Goal: Entertainment & Leisure: Browse casually

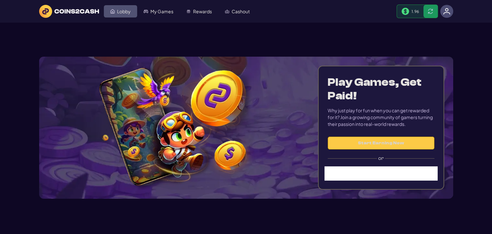
click at [115, 11] on link "Lobby" at bounding box center [120, 11] width 33 height 12
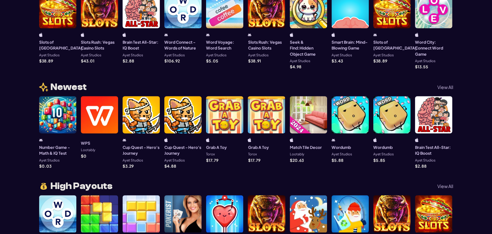
scroll to position [485, 0]
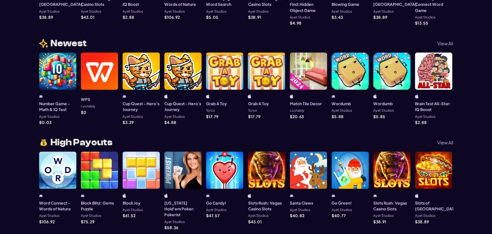
click at [390, 76] on div at bounding box center [391, 70] width 37 height 37
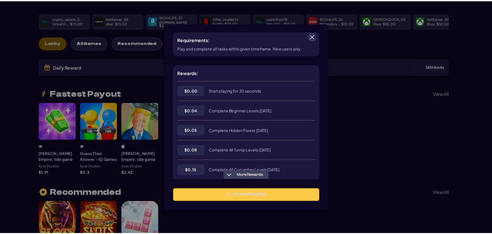
scroll to position [97, 0]
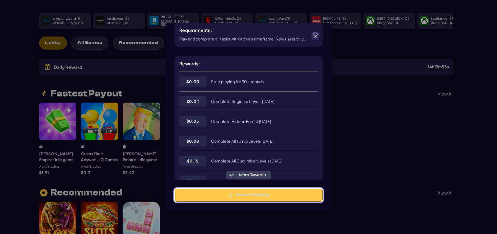
click at [257, 197] on button "Start Playing" at bounding box center [249, 194] width 148 height 13
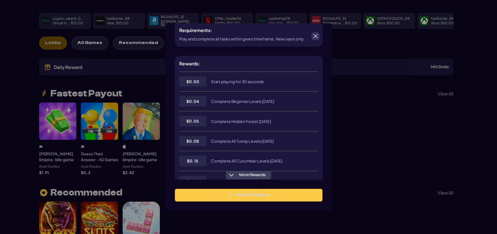
click at [315, 38] on span at bounding box center [315, 36] width 6 height 6
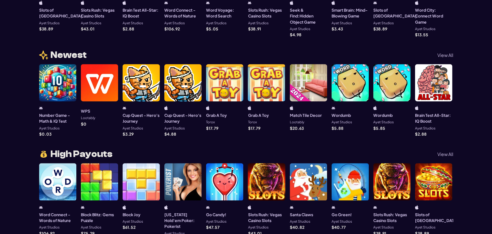
scroll to position [517, 0]
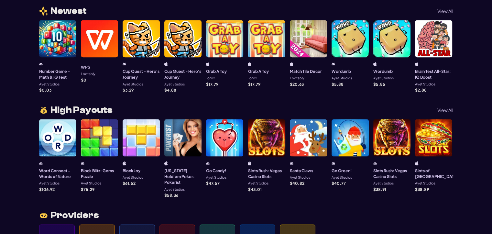
click at [445, 110] on p "View All" at bounding box center [445, 110] width 16 height 5
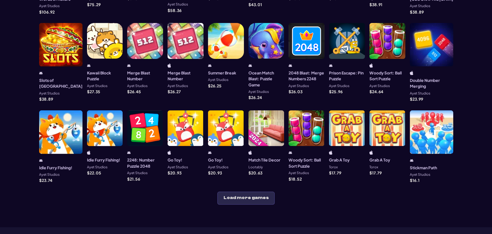
scroll to position [194, 0]
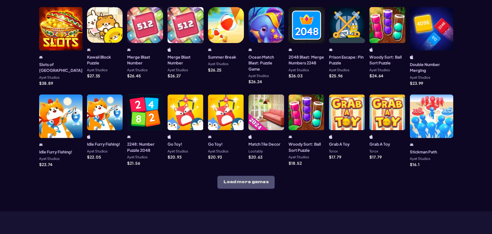
click at [260, 176] on button "Load more games" at bounding box center [245, 182] width 57 height 13
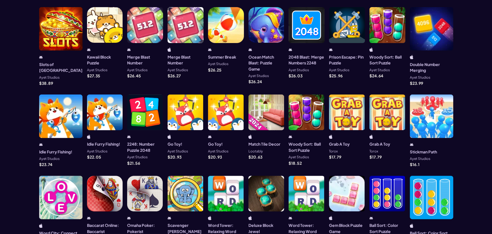
click at [389, 96] on div at bounding box center [387, 112] width 36 height 36
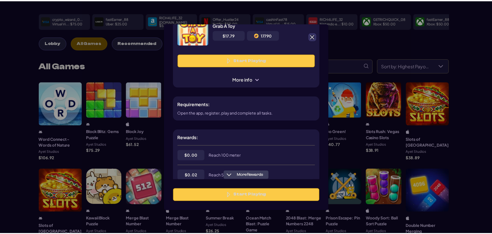
scroll to position [65, 0]
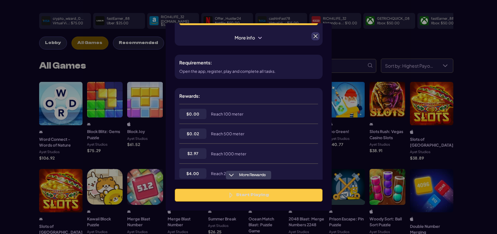
click at [314, 34] on span at bounding box center [315, 36] width 6 height 6
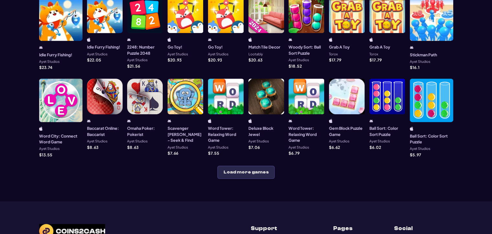
scroll to position [323, 0]
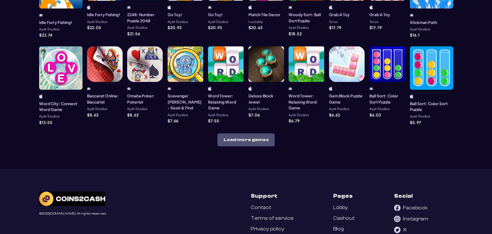
click at [254, 133] on button "Load more games" at bounding box center [245, 139] width 57 height 13
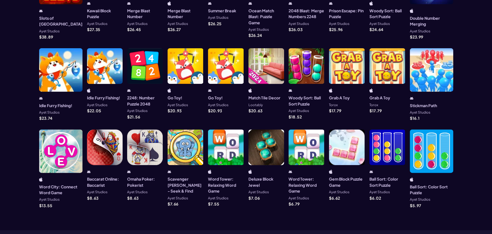
scroll to position [226, 0]
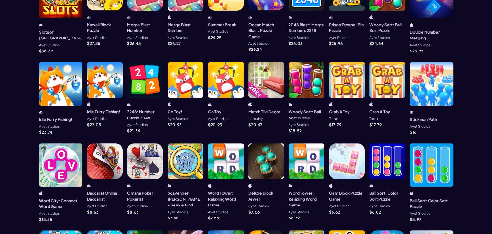
click at [58, 143] on div at bounding box center [60, 164] width 43 height 43
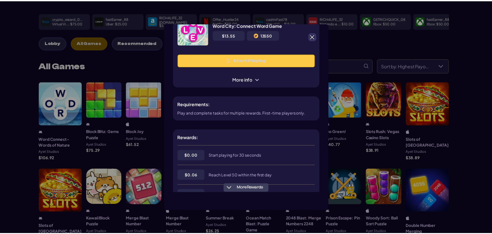
scroll to position [32, 0]
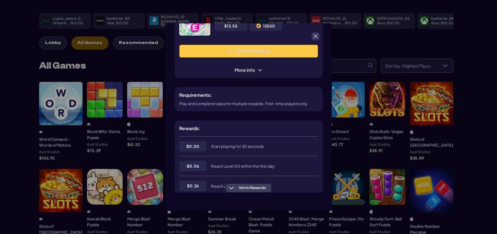
click at [313, 35] on span at bounding box center [315, 36] width 6 height 6
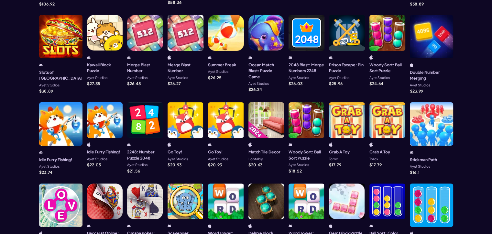
scroll to position [194, 0]
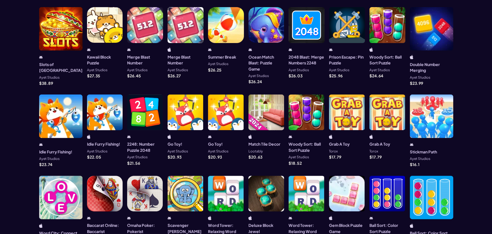
click at [102, 103] on div at bounding box center [105, 112] width 36 height 36
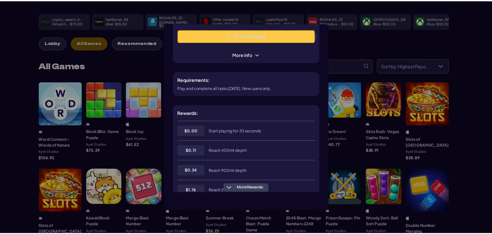
scroll to position [65, 0]
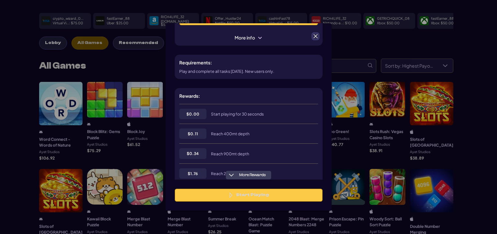
click at [316, 35] on span at bounding box center [315, 36] width 6 height 6
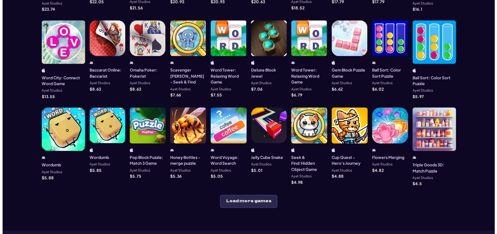
scroll to position [356, 0]
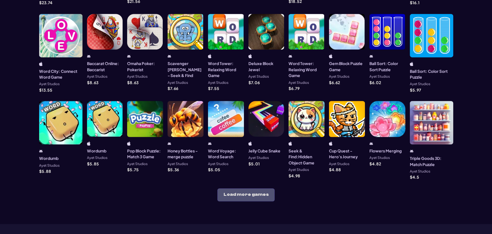
click at [251, 188] on button "Load more games" at bounding box center [245, 194] width 57 height 13
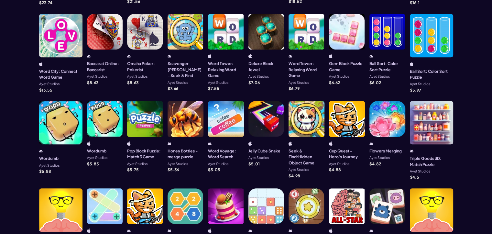
click at [156, 106] on div at bounding box center [145, 119] width 36 height 36
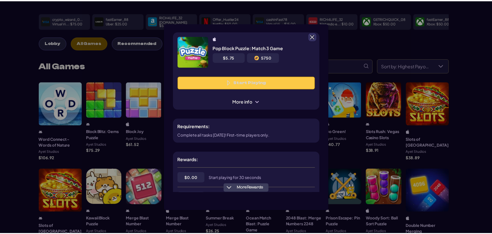
scroll to position [0, 0]
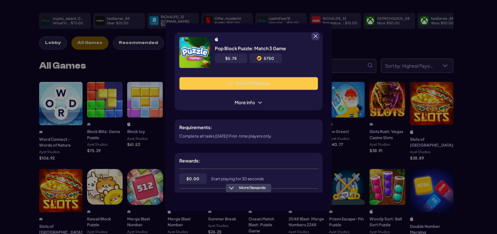
click at [260, 83] on button "Start Playing" at bounding box center [248, 83] width 139 height 13
click at [316, 39] on span at bounding box center [315, 36] width 6 height 6
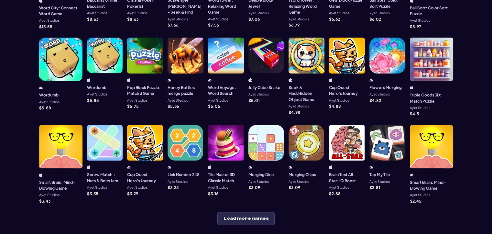
scroll to position [420, 0]
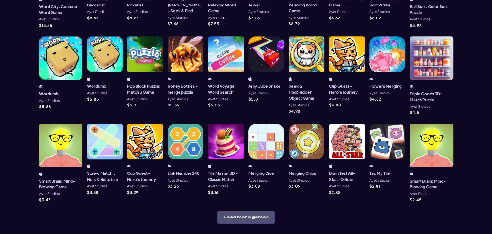
click at [246, 210] on button "Load more games" at bounding box center [245, 216] width 57 height 13
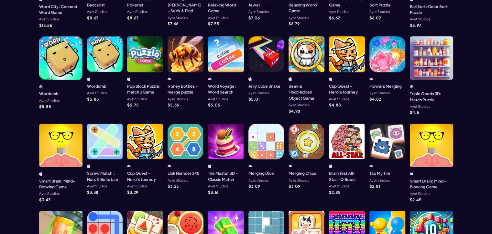
click at [97, 129] on div at bounding box center [105, 141] width 36 height 36
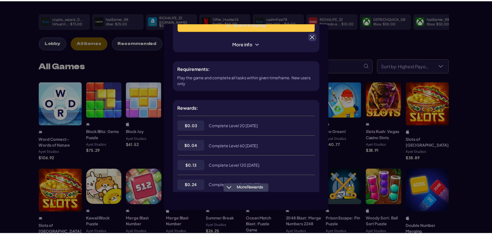
scroll to position [65, 0]
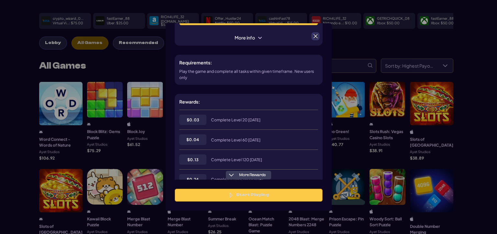
click at [317, 37] on span at bounding box center [315, 36] width 6 height 6
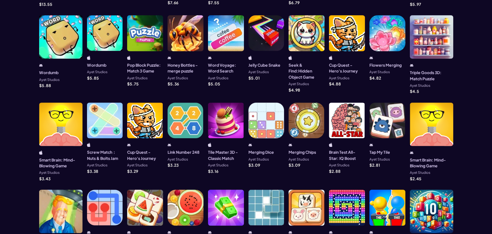
scroll to position [485, 0]
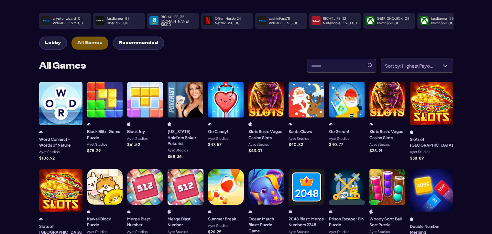
scroll to position [0, 0]
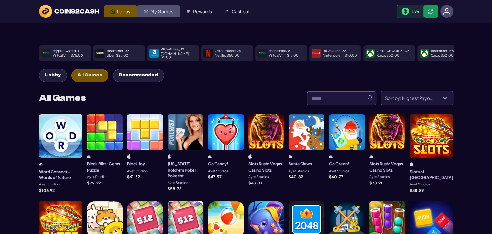
click at [163, 7] on link "My Games" at bounding box center [158, 11] width 43 height 12
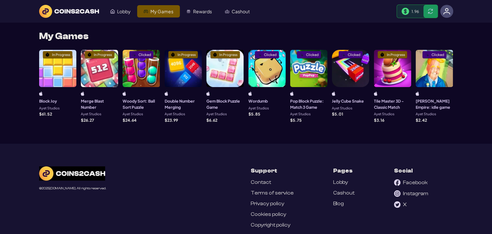
click at [59, 67] on div "In Progress" at bounding box center [57, 68] width 37 height 37
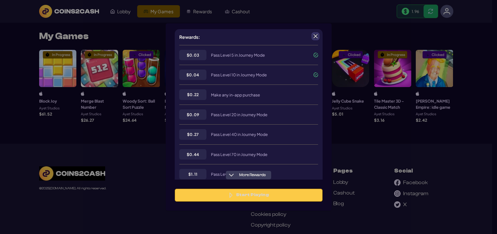
scroll to position [129, 0]
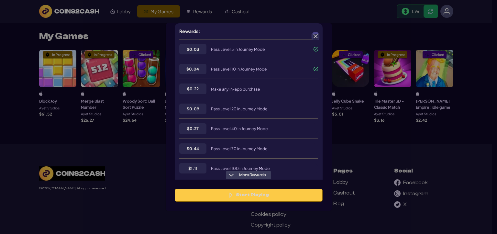
click at [314, 37] on span at bounding box center [315, 36] width 6 height 6
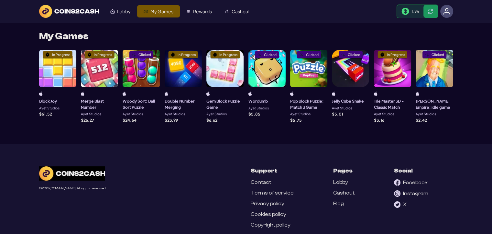
click at [97, 68] on div "In Progress" at bounding box center [99, 68] width 37 height 37
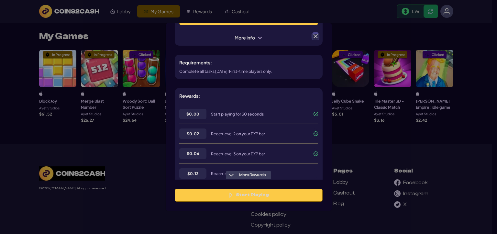
scroll to position [97, 0]
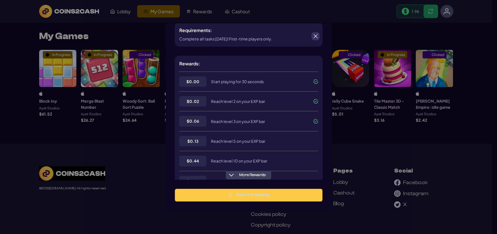
click at [315, 38] on span at bounding box center [315, 36] width 6 height 6
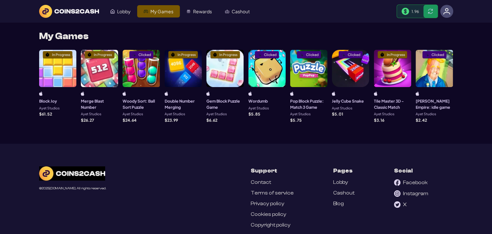
click at [193, 70] on div "In Progress" at bounding box center [183, 68] width 37 height 37
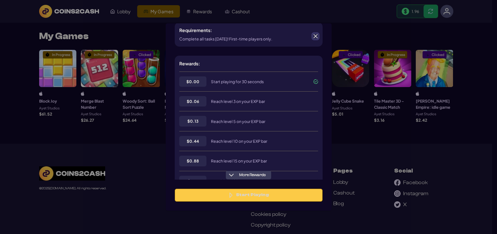
click at [315, 38] on span at bounding box center [315, 36] width 6 height 6
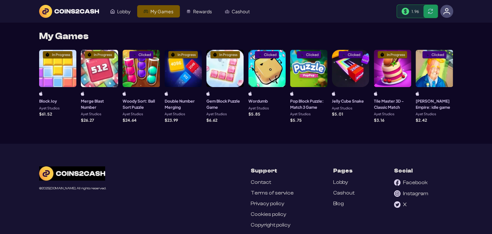
click at [188, 100] on h3 "Double Number Merging" at bounding box center [183, 104] width 37 height 12
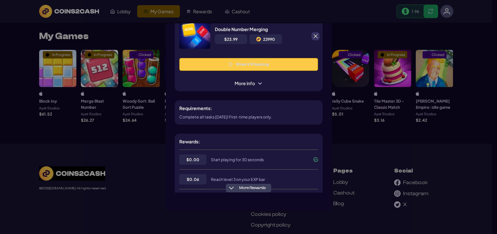
scroll to position [0, 0]
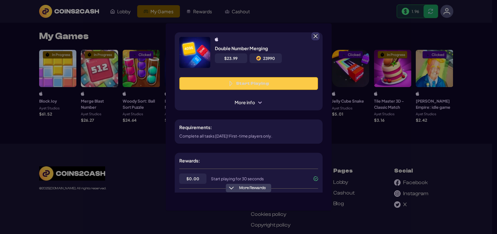
click at [259, 104] on span at bounding box center [259, 102] width 5 height 5
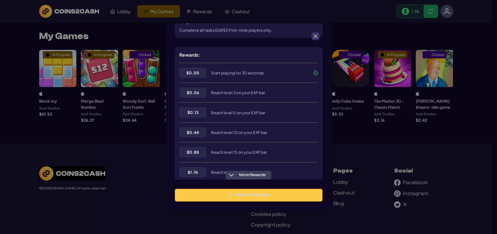
scroll to position [129, 0]
click at [316, 37] on span at bounding box center [315, 36] width 6 height 6
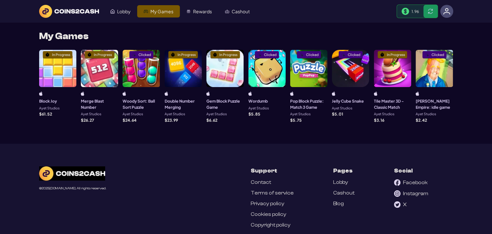
click at [180, 68] on div "In Progress" at bounding box center [183, 68] width 37 height 37
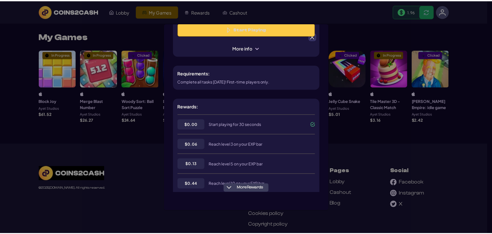
scroll to position [65, 0]
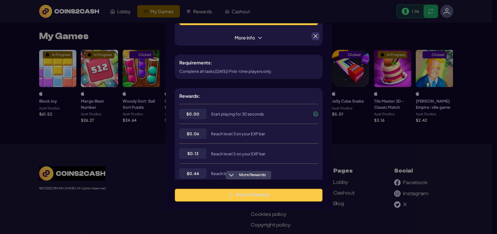
click at [315, 34] on span at bounding box center [315, 36] width 6 height 6
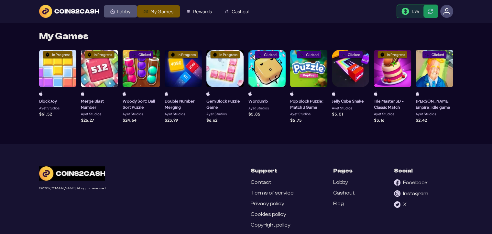
click at [109, 12] on link "Lobby" at bounding box center [120, 11] width 33 height 12
